Goal: Task Accomplishment & Management: Use online tool/utility

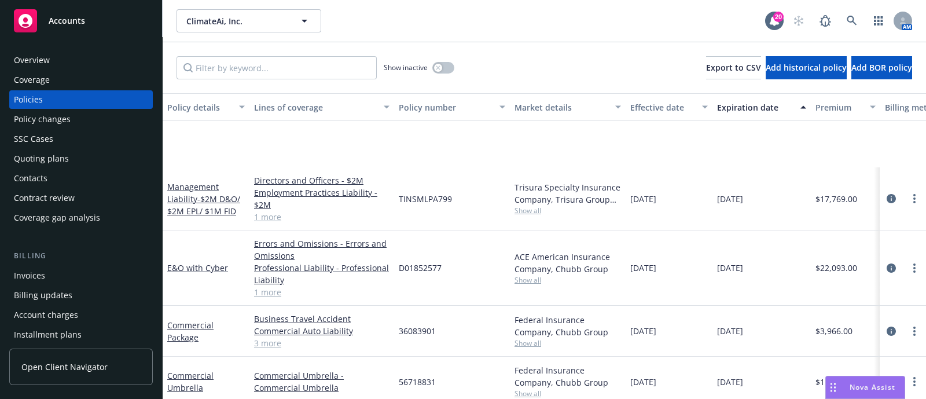
scroll to position [119, 0]
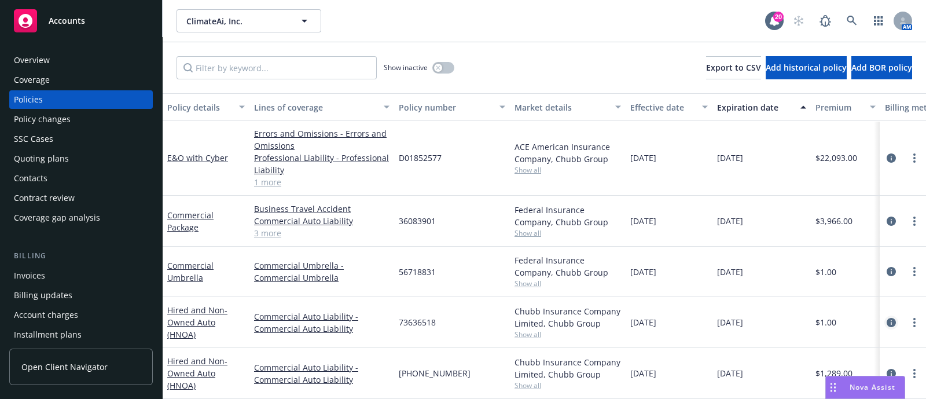
click at [887, 318] on icon "circleInformation" at bounding box center [891, 322] width 9 height 9
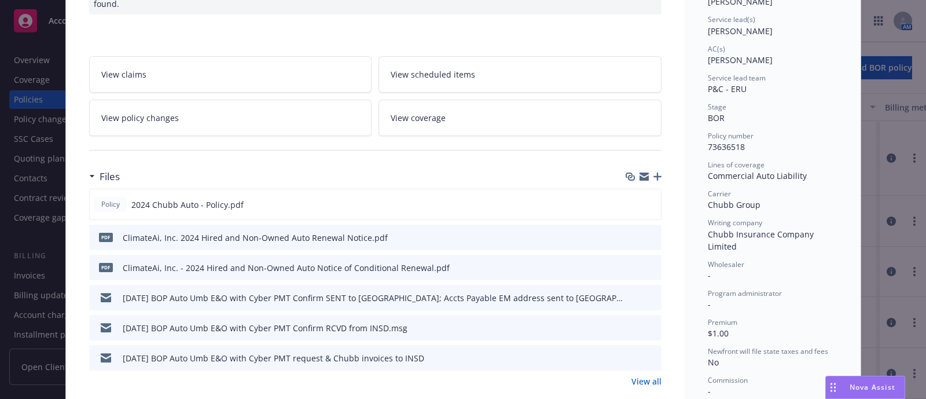
scroll to position [168, 0]
click at [648, 198] on button at bounding box center [651, 204] width 10 height 12
click at [646, 199] on icon "preview file" at bounding box center [650, 203] width 10 height 8
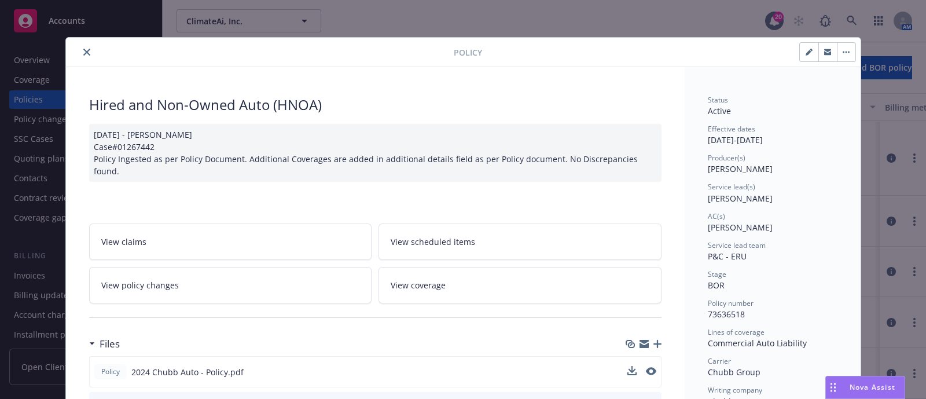
click at [80, 57] on button "close" at bounding box center [87, 52] width 14 height 14
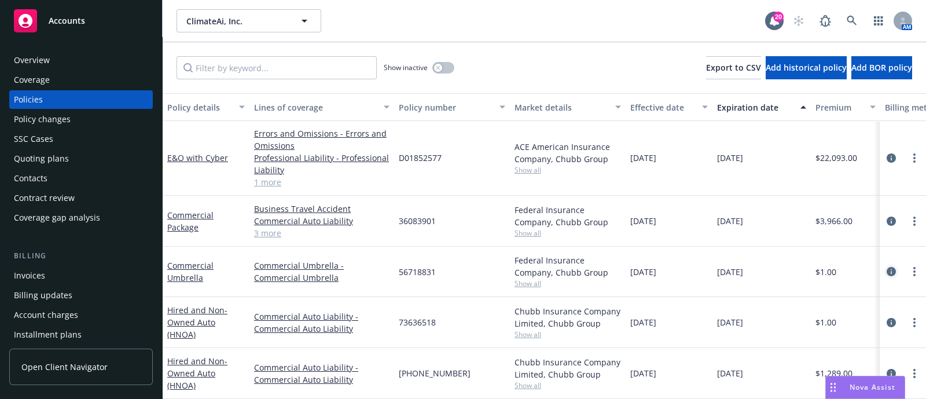
click at [887, 267] on icon "circleInformation" at bounding box center [891, 271] width 9 height 9
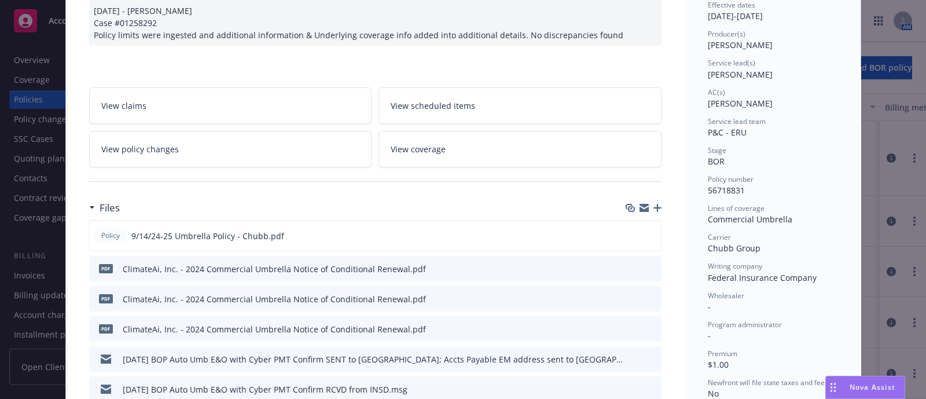
scroll to position [126, 0]
click at [647, 233] on icon "preview file" at bounding box center [650, 233] width 10 height 8
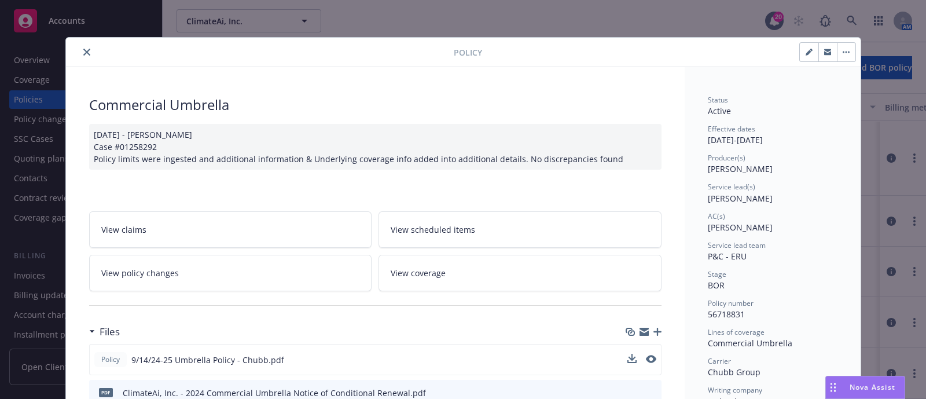
click at [80, 47] on button "close" at bounding box center [87, 52] width 14 height 14
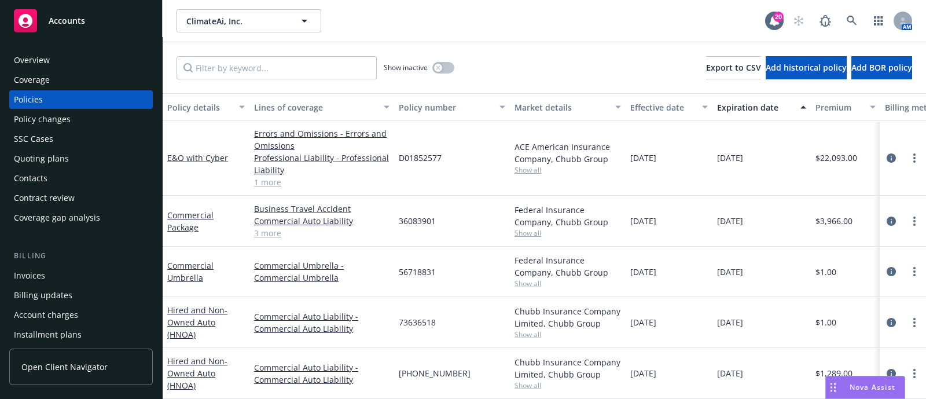
click at [90, 118] on div "Policy changes" at bounding box center [81, 119] width 134 height 19
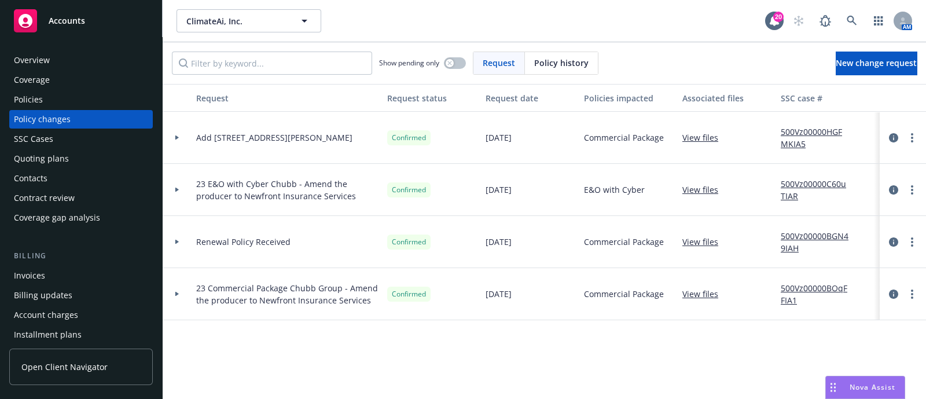
click at [186, 131] on div at bounding box center [177, 138] width 29 height 52
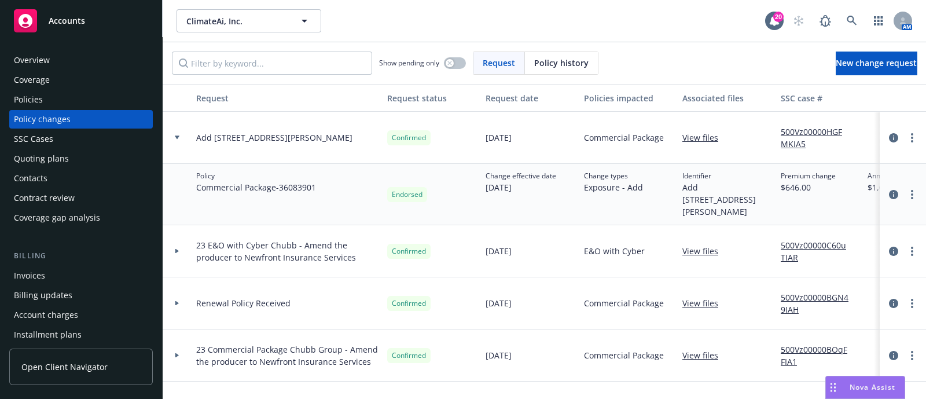
click at [30, 105] on div "Policies" at bounding box center [28, 99] width 29 height 19
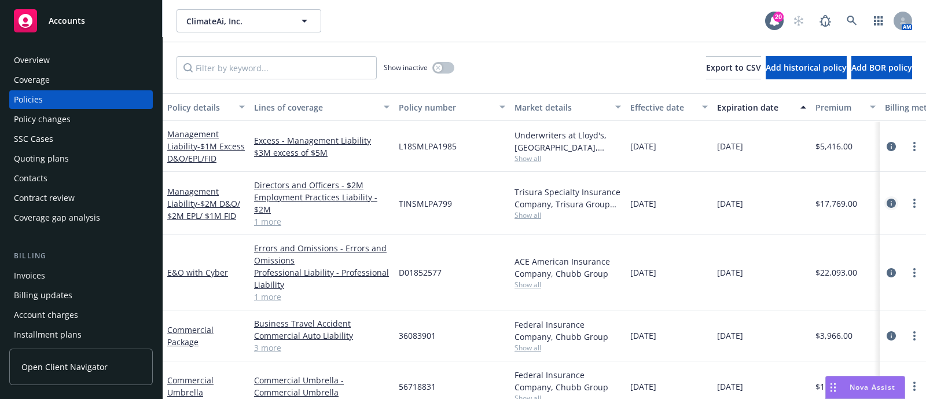
click at [887, 204] on icon "circleInformation" at bounding box center [891, 203] width 9 height 9
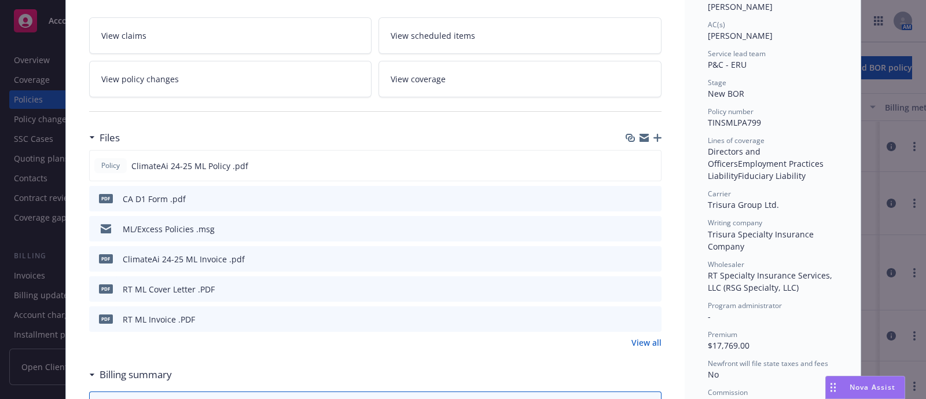
scroll to position [192, 0]
click at [645, 165] on icon "preview file" at bounding box center [650, 164] width 10 height 8
click at [649, 314] on icon "preview file" at bounding box center [651, 318] width 10 height 8
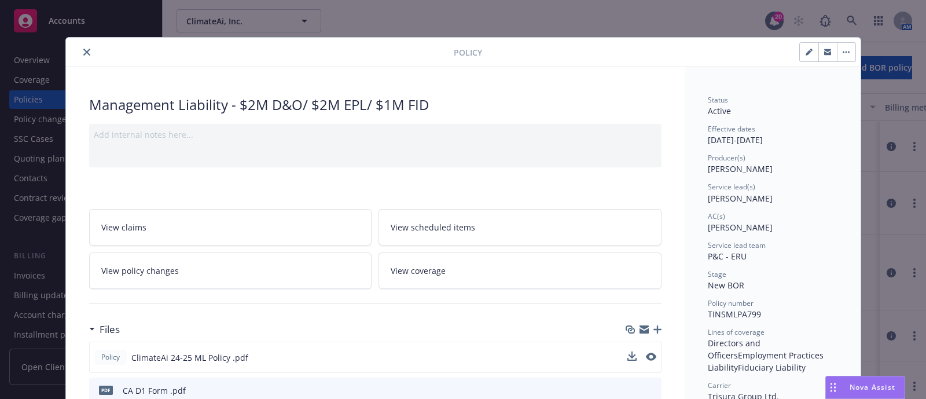
click at [83, 49] on icon "close" at bounding box center [86, 52] width 7 height 7
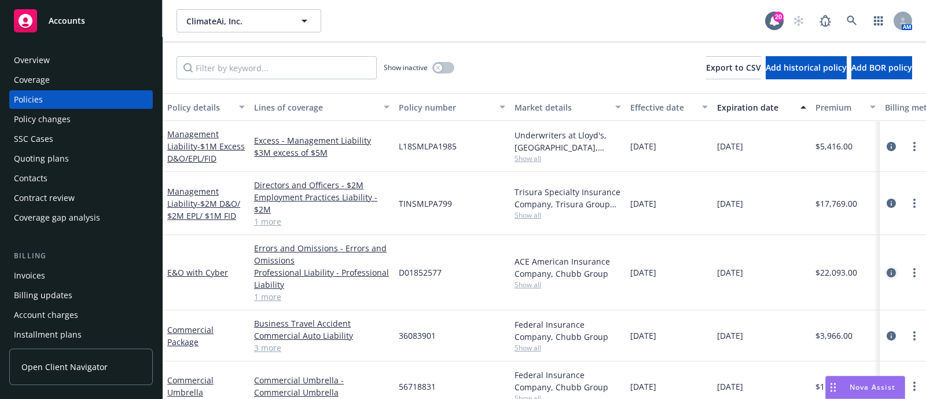
click at [887, 271] on icon "circleInformation" at bounding box center [891, 272] width 9 height 9
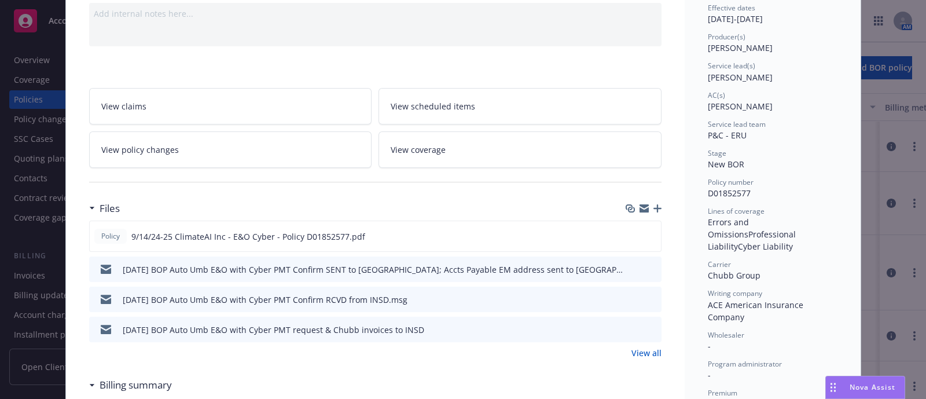
scroll to position [141, 0]
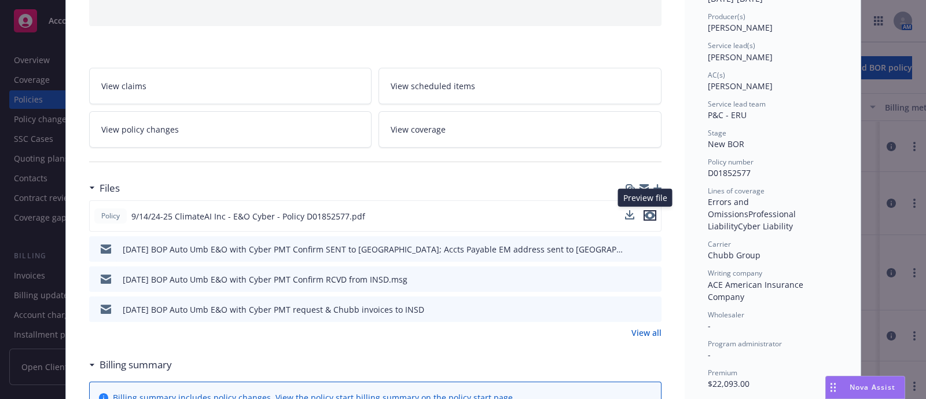
click at [645, 212] on icon "preview file" at bounding box center [650, 215] width 10 height 8
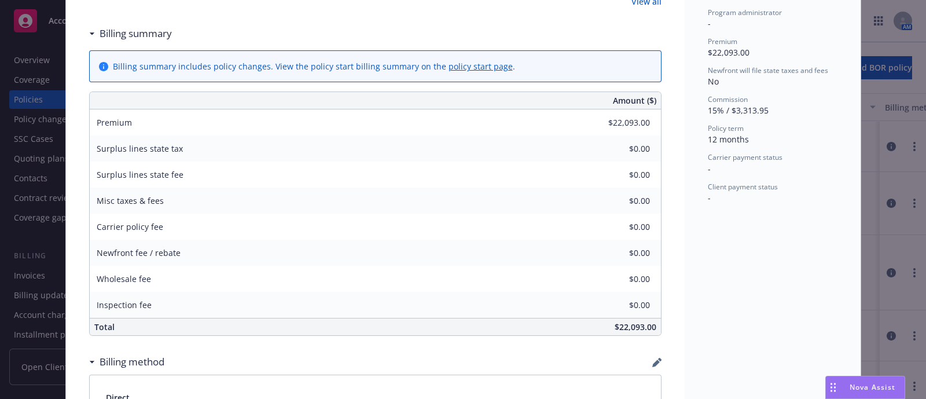
scroll to position [0, 0]
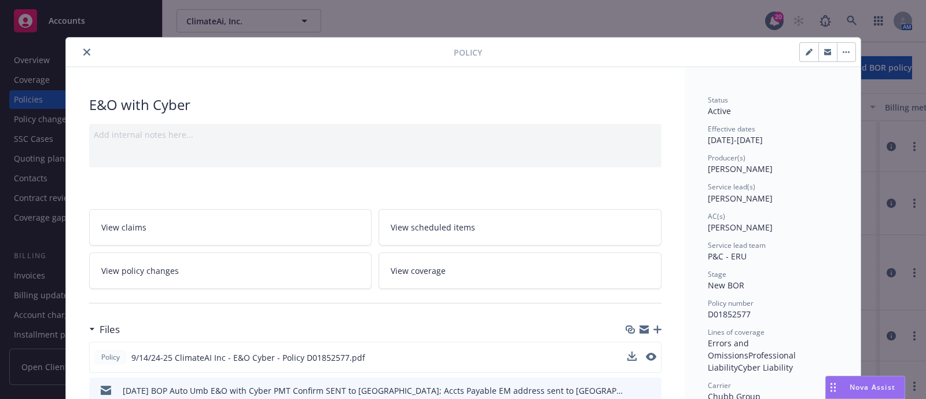
click at [85, 48] on button "close" at bounding box center [87, 52] width 14 height 14
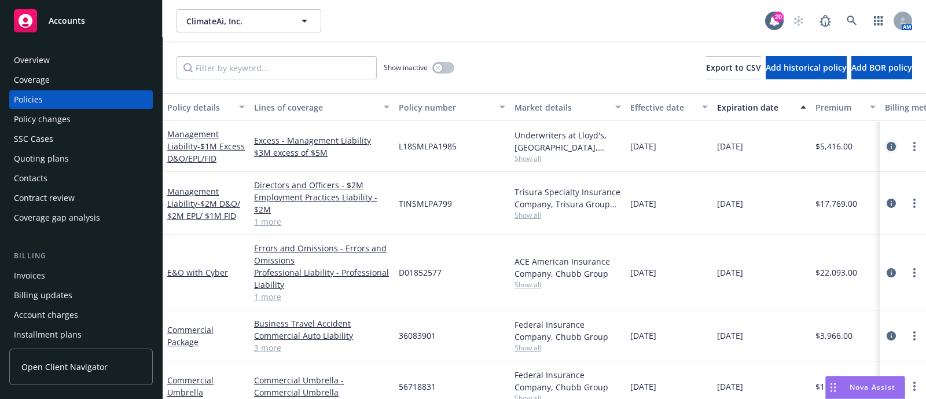
click at [887, 149] on icon "circleInformation" at bounding box center [891, 146] width 9 height 9
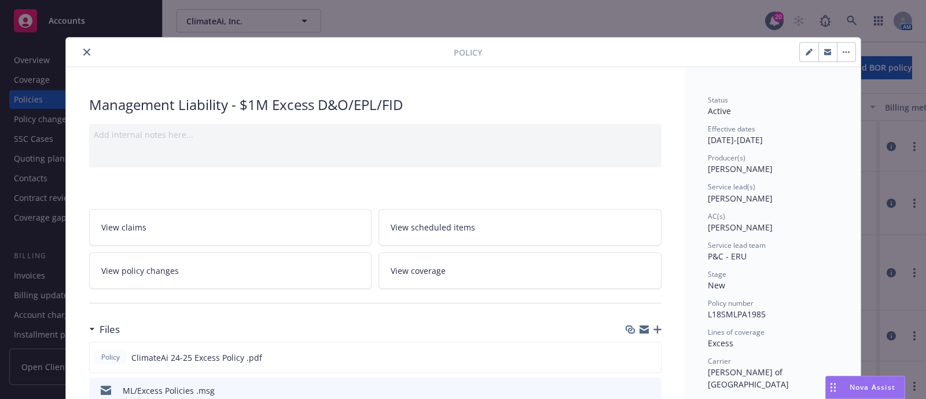
scroll to position [159, 0]
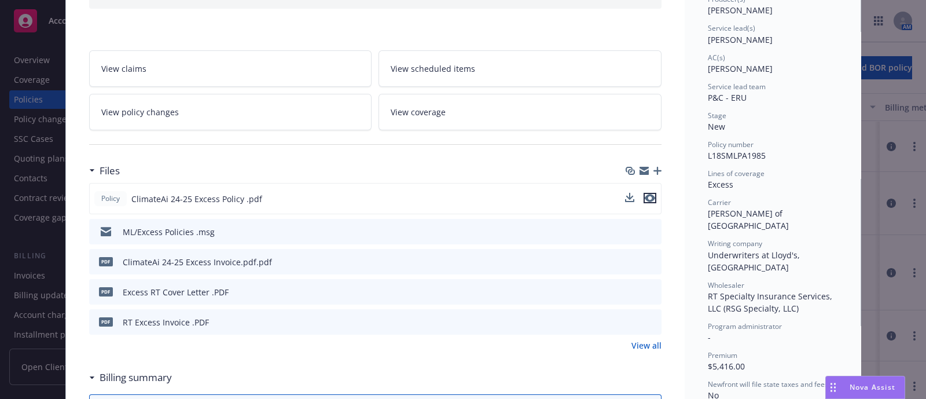
click at [645, 198] on icon "preview file" at bounding box center [650, 198] width 10 height 8
click at [651, 318] on button "preview file" at bounding box center [650, 321] width 13 height 10
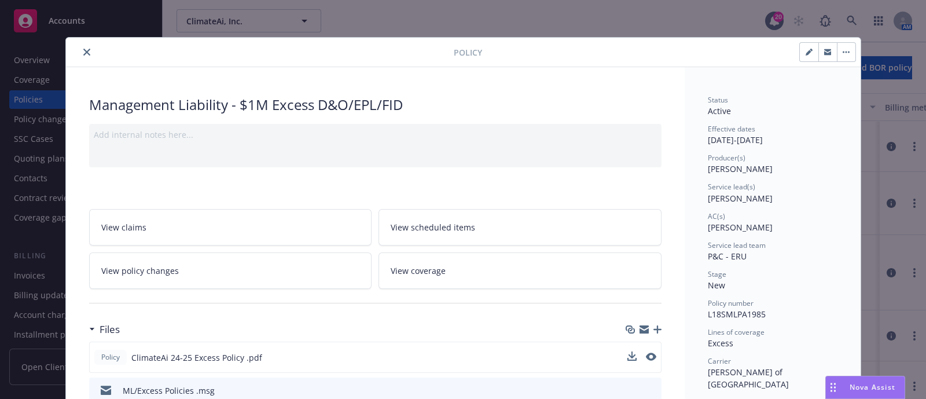
click at [80, 45] on button "close" at bounding box center [87, 52] width 14 height 14
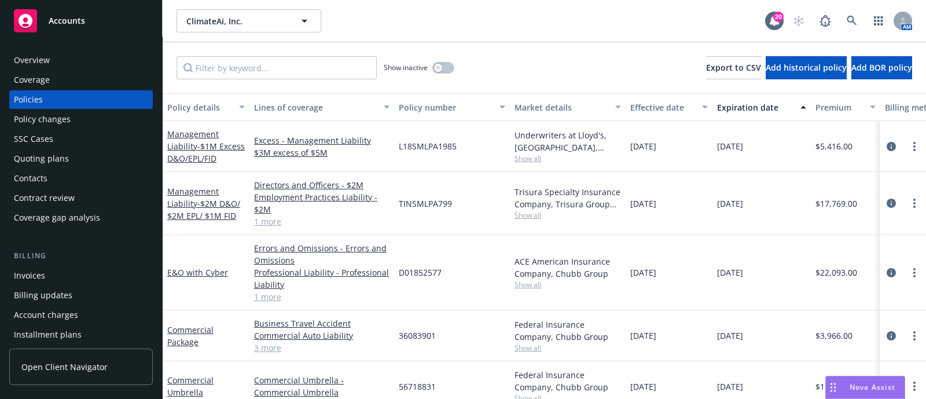
click at [90, 155] on div "Quoting plans" at bounding box center [81, 158] width 134 height 19
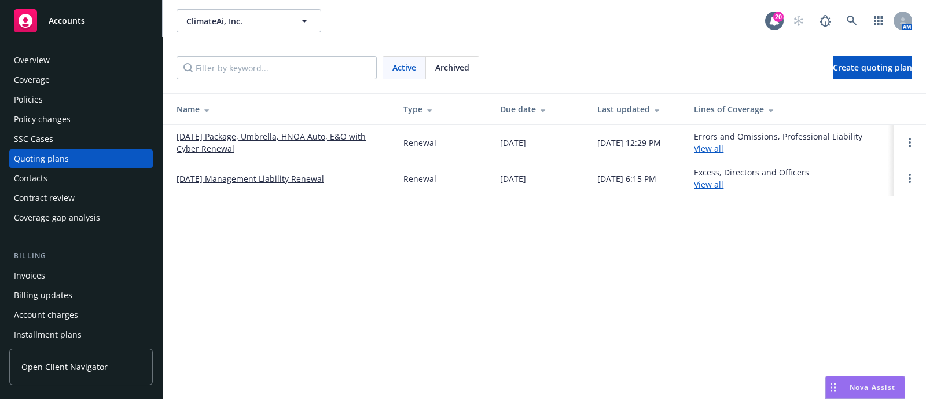
click at [261, 140] on link "[DATE] Package, Umbrella, HNOA Auto, E&O with Cyber Renewal" at bounding box center [281, 142] width 208 height 24
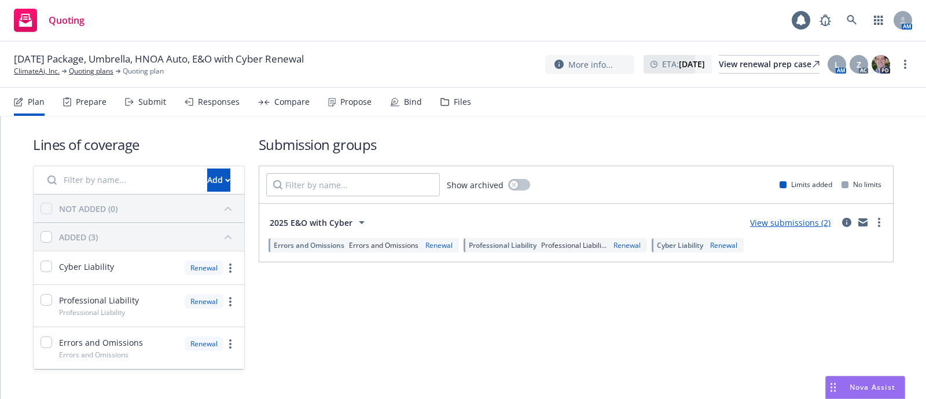
click at [456, 105] on div "Files" at bounding box center [462, 101] width 17 height 9
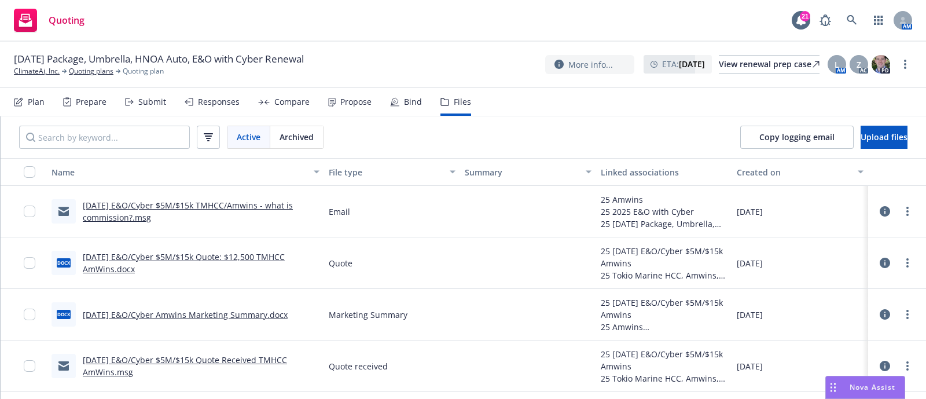
click at [234, 92] on div "Responses" at bounding box center [212, 102] width 55 height 28
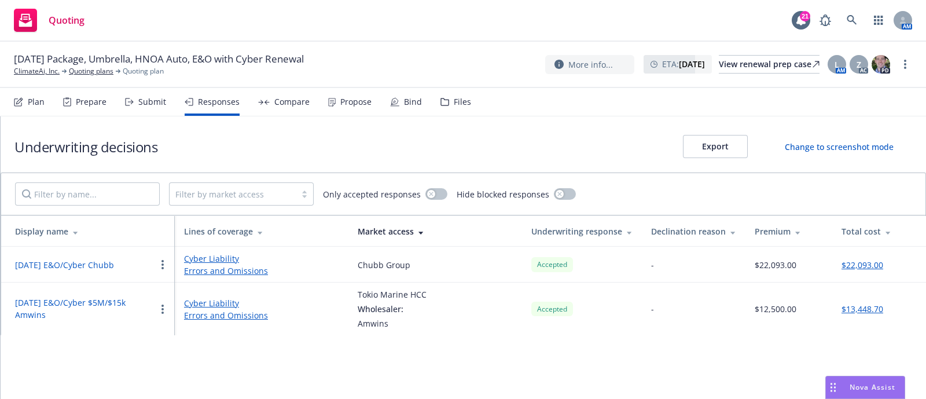
click at [145, 93] on div "Submit" at bounding box center [145, 102] width 41 height 28
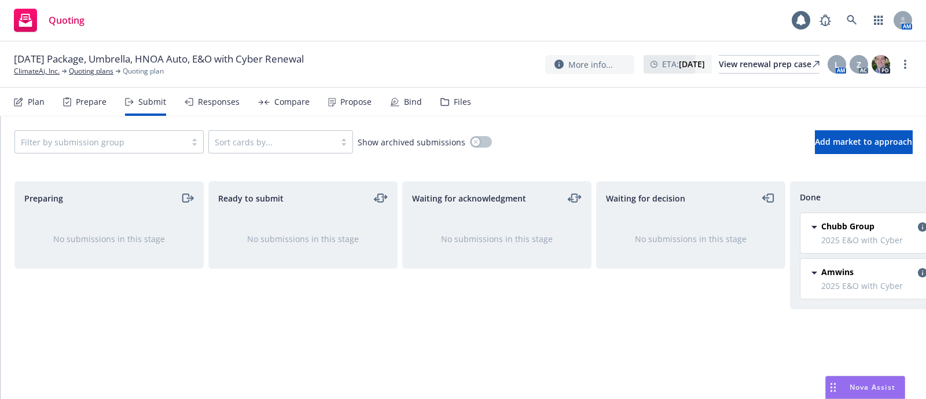
scroll to position [0, 67]
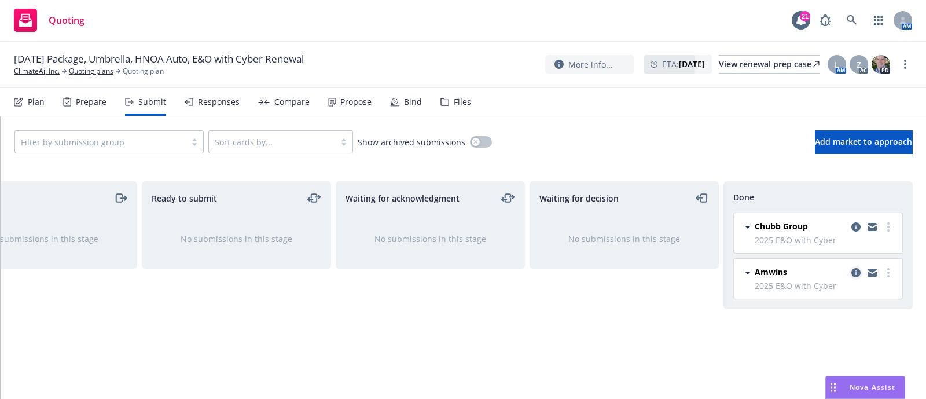
click at [856, 273] on icon "copy logging email" at bounding box center [856, 272] width 9 height 9
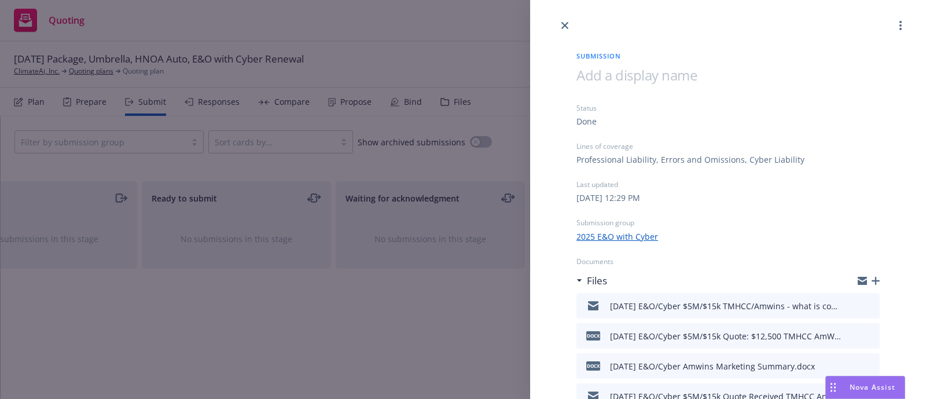
click at [504, 274] on div "Submission Status Done Lines of coverage Professional Liability, Errors and Omi…" at bounding box center [463, 199] width 926 height 399
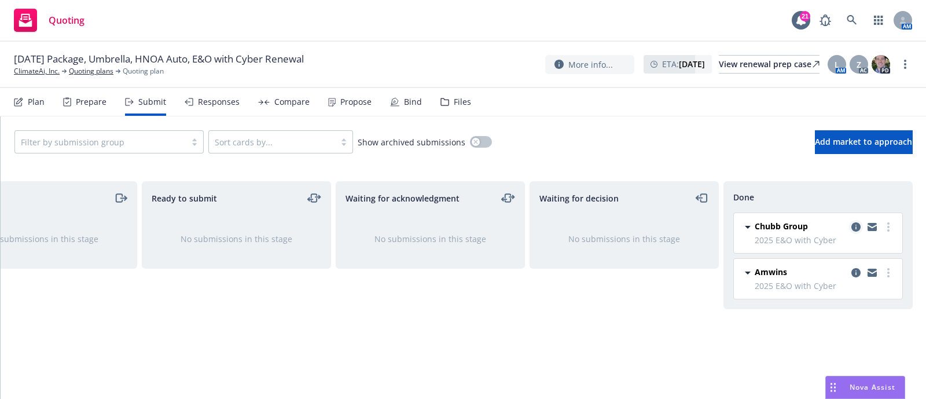
click at [859, 232] on link "copy logging email" at bounding box center [856, 227] width 14 height 14
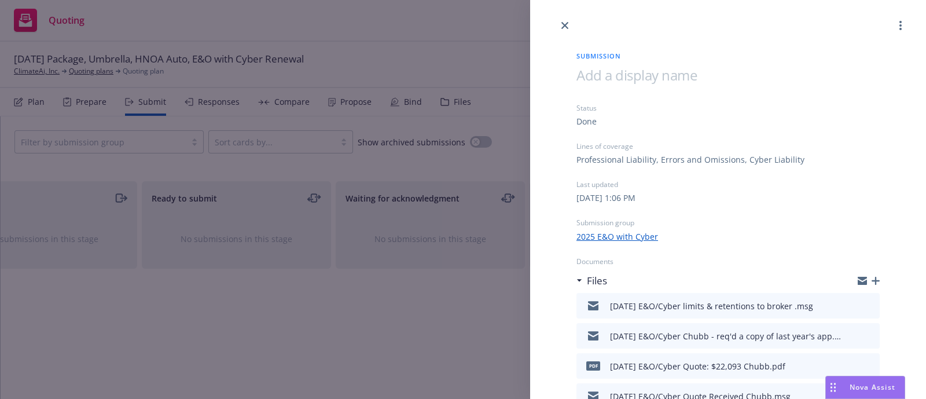
click at [428, 309] on div "Submission Status Done Lines of coverage Professional Liability, Errors and Omi…" at bounding box center [463, 199] width 926 height 399
